Goal: Transaction & Acquisition: Purchase product/service

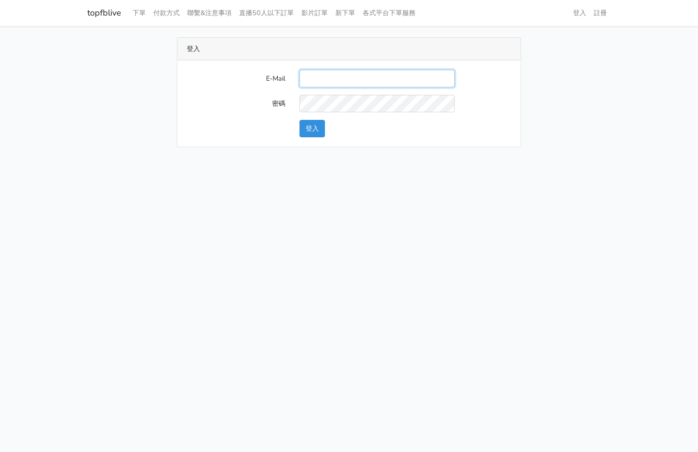
click at [326, 78] on input "E-Mail" at bounding box center [377, 78] width 155 height 17
type input "[EMAIL_ADDRESS][PERSON_NAME][DOMAIN_NAME]"
click at [320, 128] on button "登入" at bounding box center [312, 128] width 25 height 17
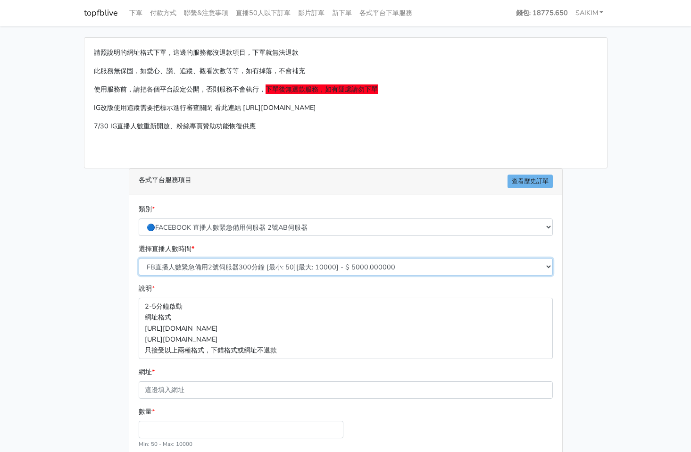
click at [287, 267] on select "FB直播人數緊急備用2號伺服器300分鐘 [最小: 50][最大: 10000] - $ 5000.000000 FB直播人數緊急備用2號伺服器60分鐘 [最…" at bounding box center [346, 266] width 414 height 17
select select "575"
click at [139, 258] on select "FB直播人數緊急備用2號伺服器300分鐘 [最小: 50][最大: 10000] - $ 5000.000000 FB直播人數緊急備用2號伺服器60分鐘 [最…" at bounding box center [346, 266] width 414 height 17
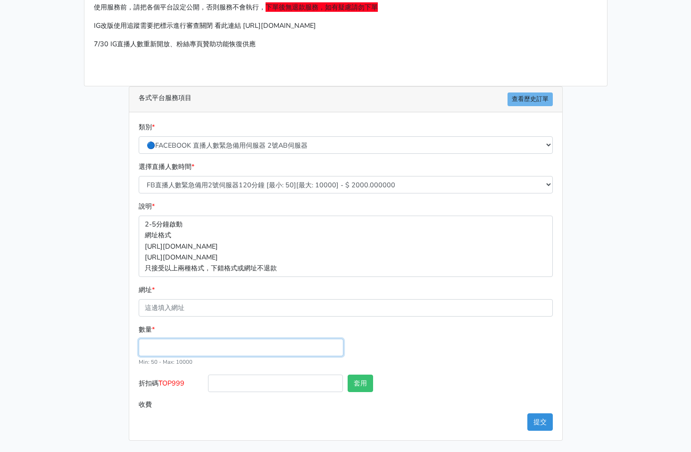
click at [188, 341] on input "數量 *" at bounding box center [241, 347] width 205 height 17
type input "300"
type input "600.000"
click at [179, 382] on span "TOP999" at bounding box center [172, 382] width 26 height 9
click at [208, 382] on input "折扣碼 TOP999" at bounding box center [275, 383] width 135 height 17
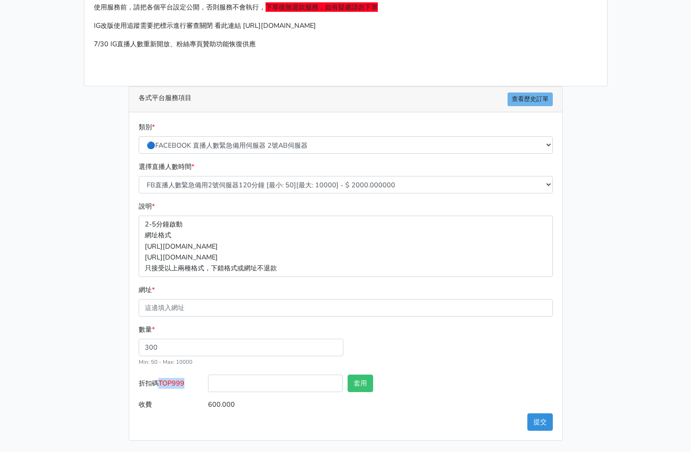
click at [179, 382] on span "TOP999" at bounding box center [172, 382] width 26 height 9
click at [208, 382] on input "折扣碼 TOP999" at bounding box center [275, 383] width 135 height 17
copy span "TOP999"
click at [234, 381] on input "折扣碼 TOP999" at bounding box center [275, 383] width 135 height 17
paste input "TOP999"
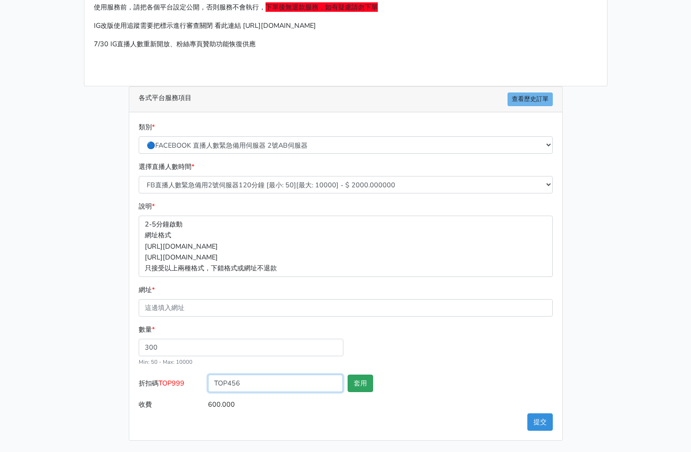
type input "TOP456"
click at [357, 386] on button "套用" at bounding box center [360, 383] width 25 height 17
type input "套用成功"
type input "576.000"
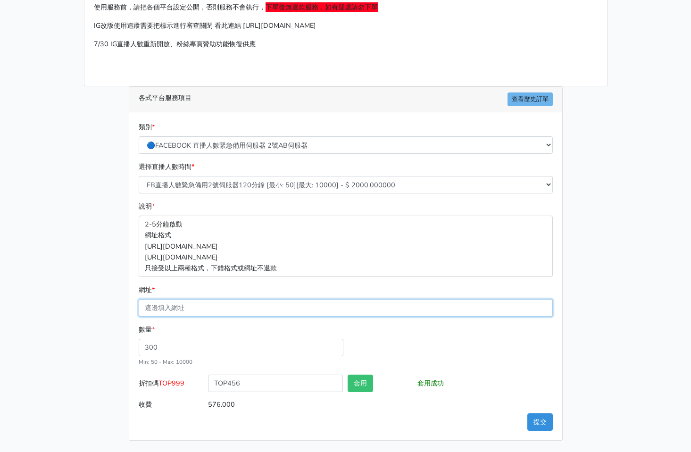
click at [234, 307] on input "網址 *" at bounding box center [346, 307] width 414 height 17
paste input "https://www.facebook.com/100064724107632/videos/4056654524598667"
type input "https://www.facebook.com/100064724107632/videos/4056654524598667"
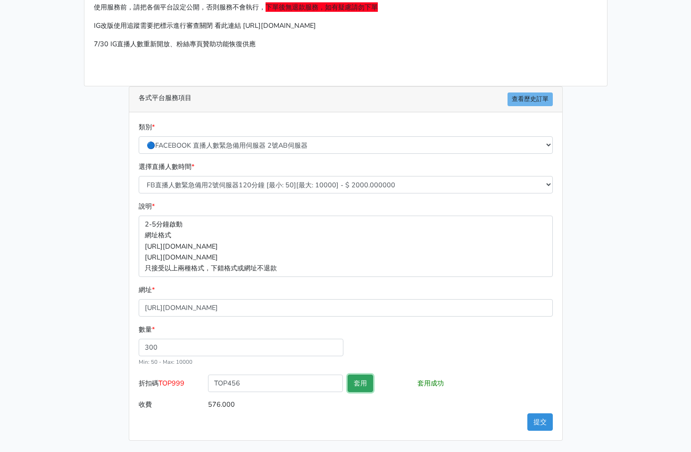
click at [355, 389] on button "套用" at bounding box center [360, 383] width 25 height 17
click at [539, 425] on button "提交" at bounding box center [540, 421] width 25 height 17
